Goal: Find specific page/section: Find specific page/section

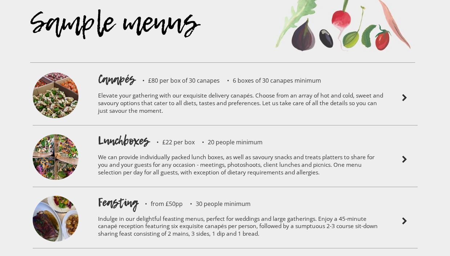
scroll to position [1568, 0]
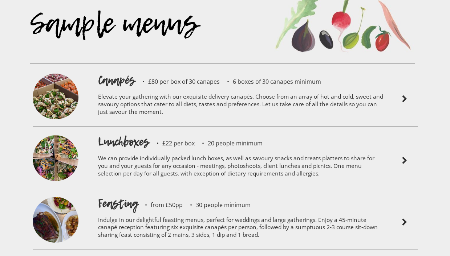
click at [405, 95] on img at bounding box center [404, 99] width 9 height 9
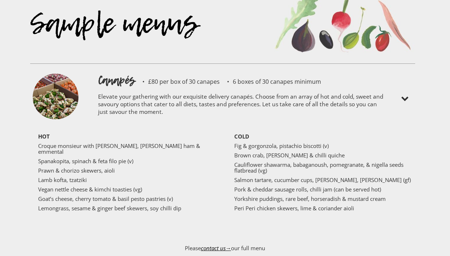
click at [405, 95] on img at bounding box center [404, 99] width 9 height 9
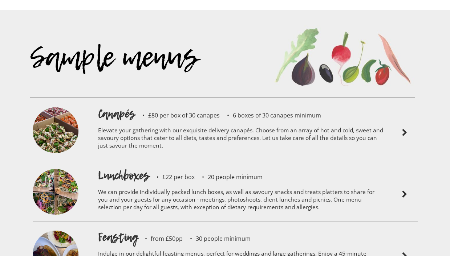
scroll to position [1536, 0]
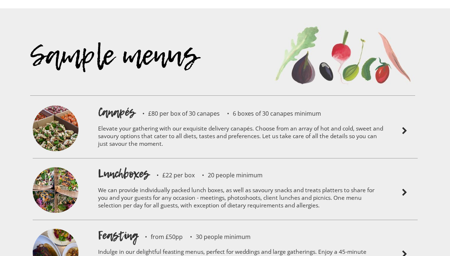
click at [407, 127] on img at bounding box center [404, 131] width 9 height 9
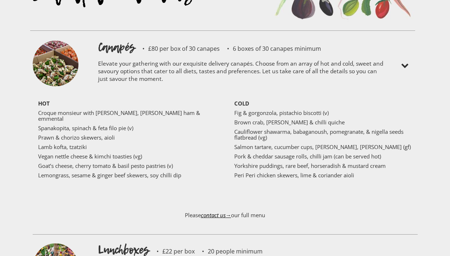
scroll to position [1609, 0]
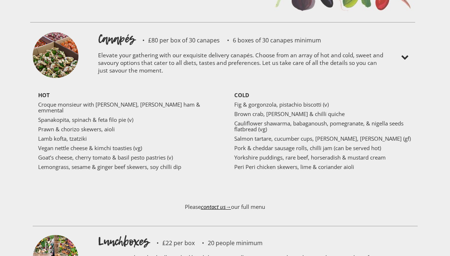
click at [408, 53] on img at bounding box center [404, 57] width 9 height 9
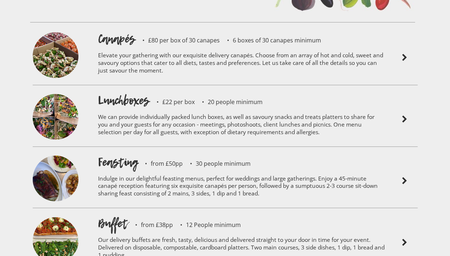
click at [408, 53] on img at bounding box center [404, 57] width 9 height 9
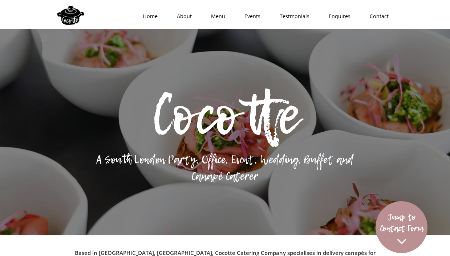
scroll to position [0, 0]
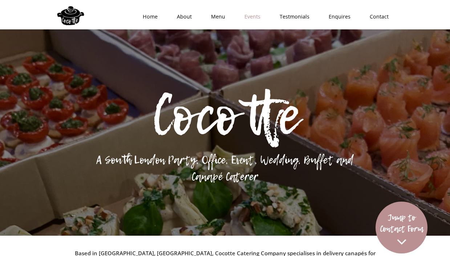
click at [256, 15] on link "Events" at bounding box center [250, 17] width 35 height 22
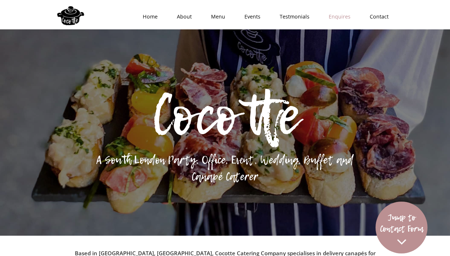
click at [340, 15] on link "Enquires" at bounding box center [337, 17] width 41 height 22
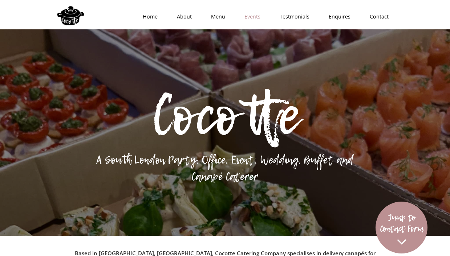
click at [253, 17] on link "Events" at bounding box center [250, 17] width 35 height 22
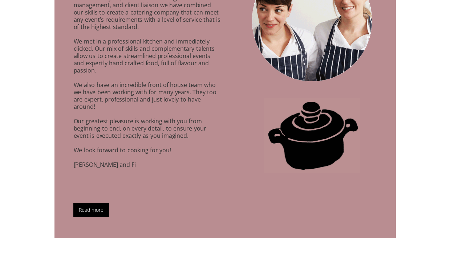
scroll to position [505, 0]
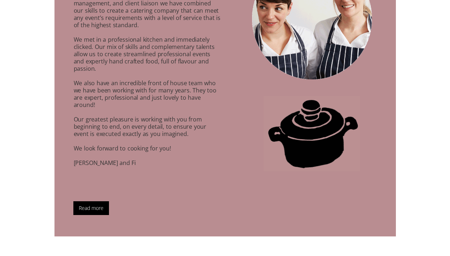
click at [100, 202] on link "Read more" at bounding box center [91, 209] width 36 height 14
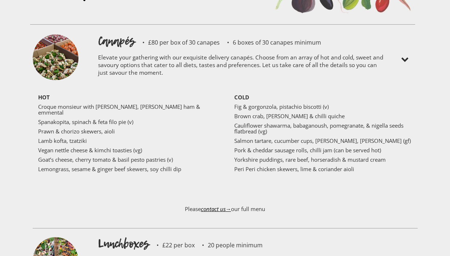
scroll to position [1763, 0]
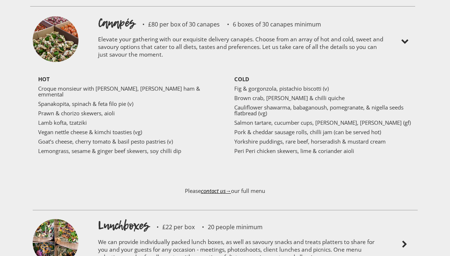
click at [245, 181] on p "Please contact us→ our full menu" at bounding box center [225, 195] width 385 height 28
click at [214, 187] on link "contact us→" at bounding box center [216, 190] width 30 height 7
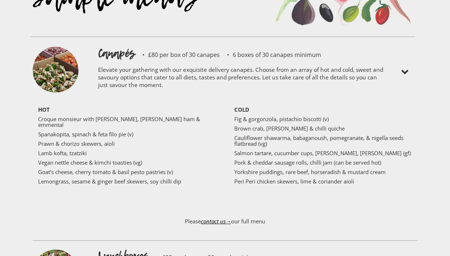
scroll to position [1739, 0]
